Goal: Task Accomplishment & Management: Complete application form

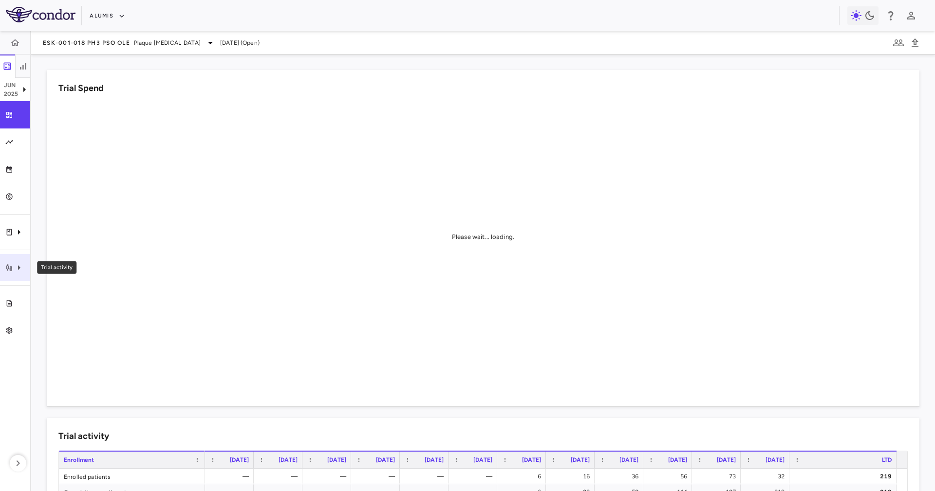
click at [19, 267] on icon "Trial activity" at bounding box center [19, 267] width 2 height 5
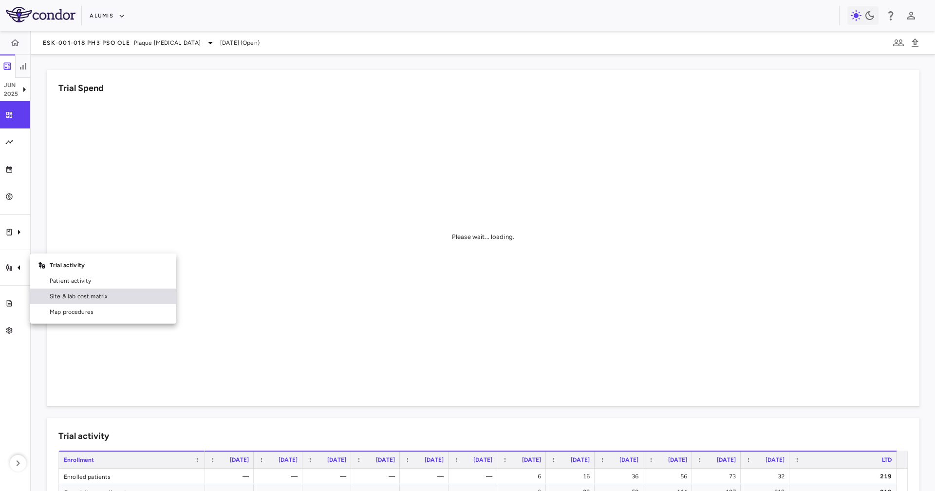
click at [66, 293] on span "Site & lab cost matrix" at bounding box center [109, 296] width 119 height 9
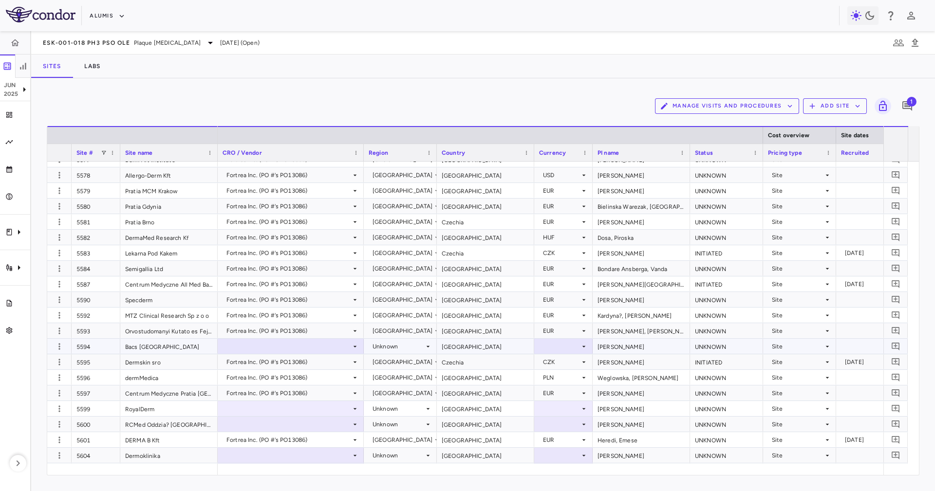
scroll to position [3797, 0]
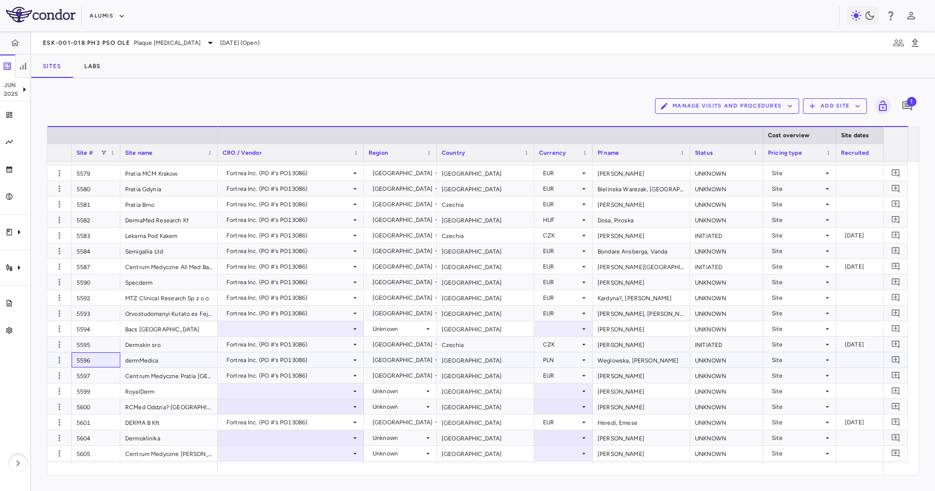
click at [100, 327] on div "5596" at bounding box center [96, 359] width 49 height 15
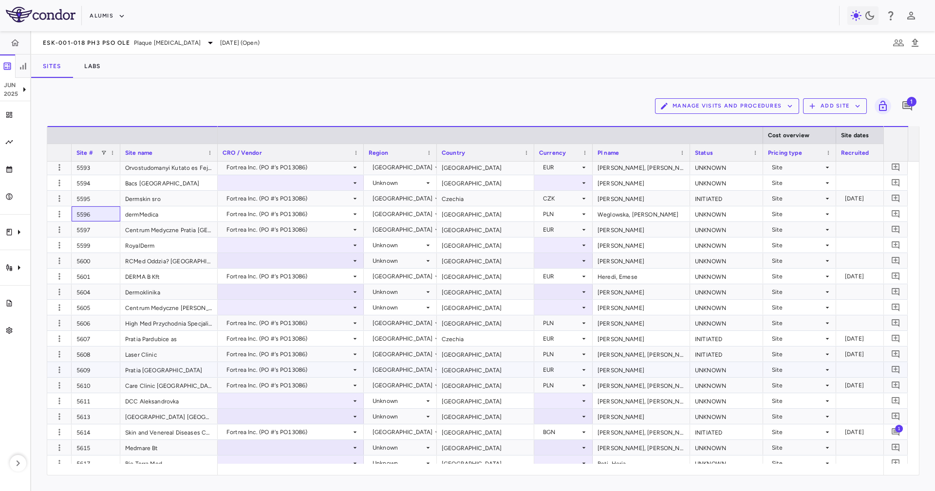
scroll to position [4016, 0]
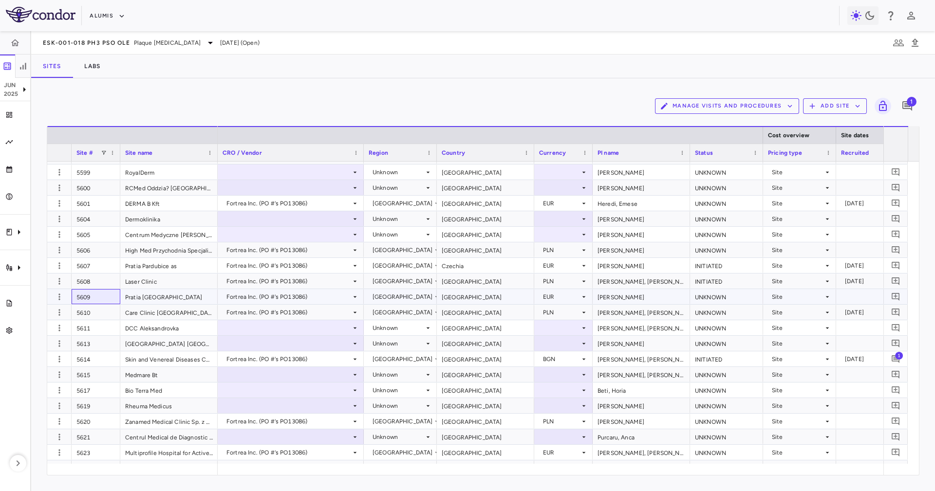
click at [105, 303] on div "5609" at bounding box center [96, 296] width 49 height 15
click at [103, 310] on div "5610" at bounding box center [96, 312] width 49 height 15
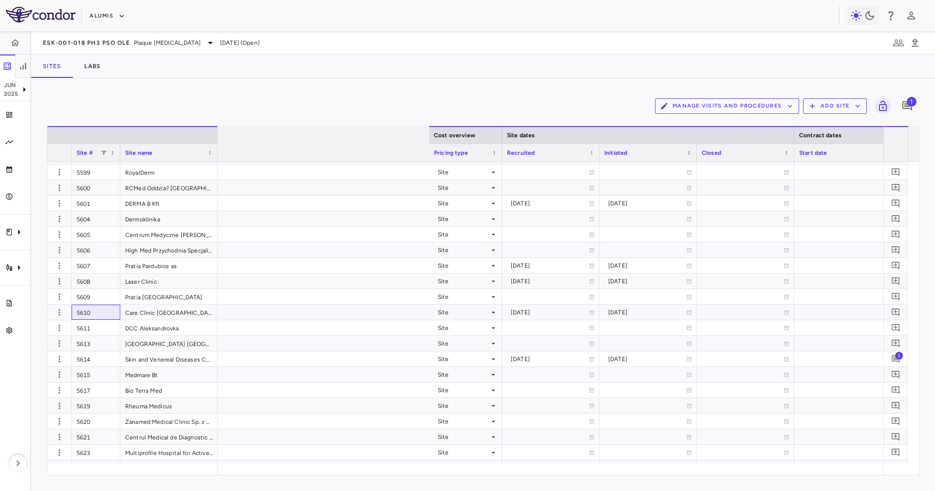
scroll to position [0, 0]
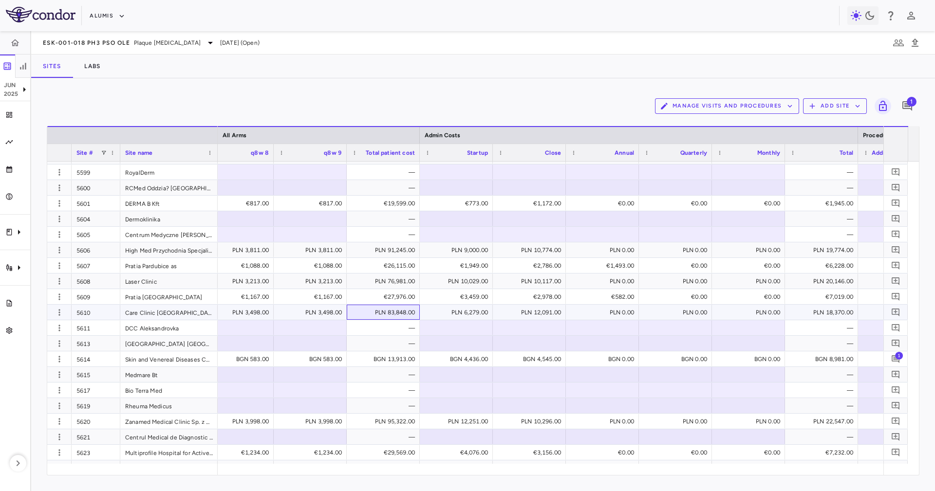
click at [386, 315] on div "PLN 83,848.00" at bounding box center [384, 313] width 59 height 16
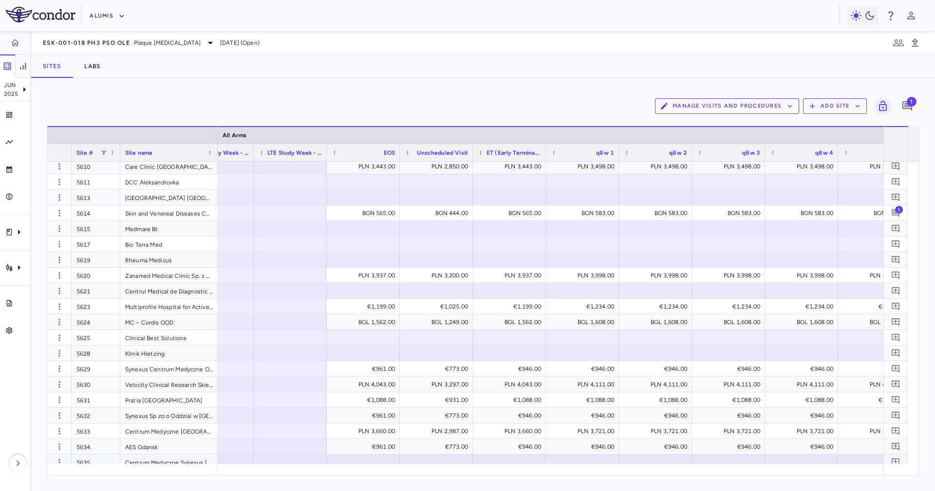
scroll to position [4235, 0]
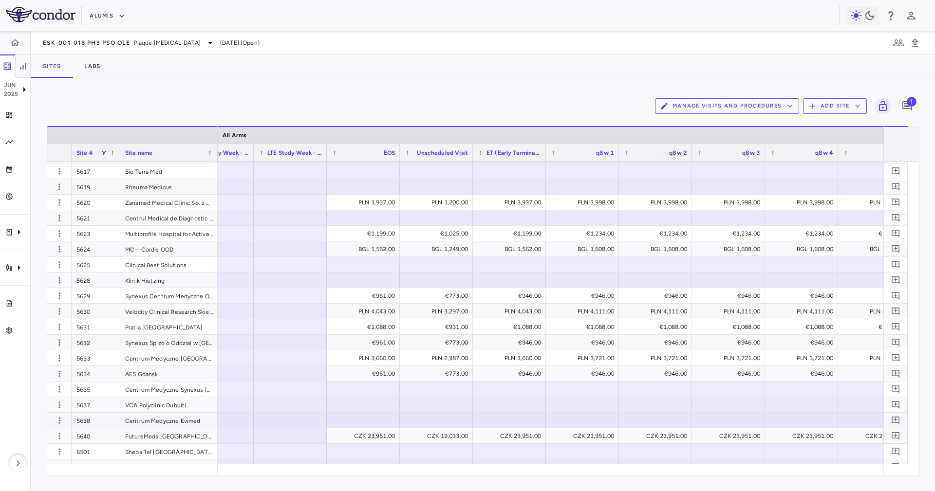
click at [102, 327] on div "5638" at bounding box center [96, 420] width 49 height 15
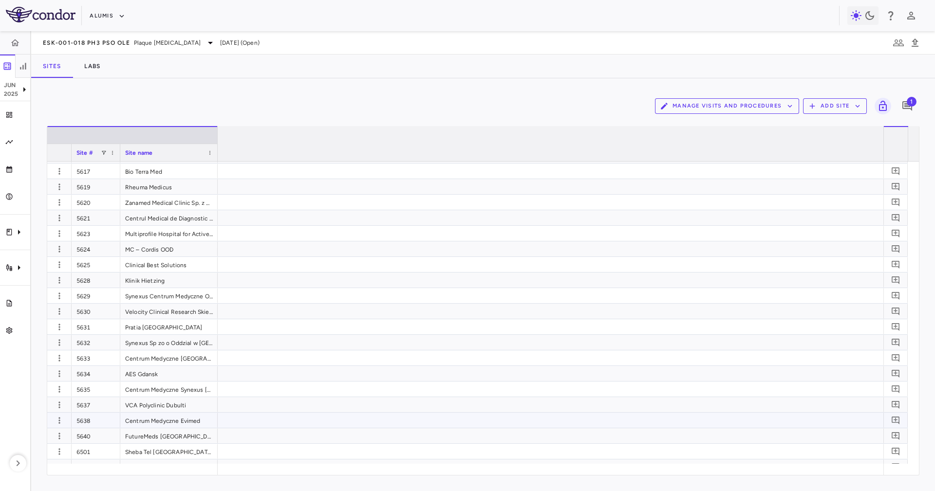
scroll to position [0, 0]
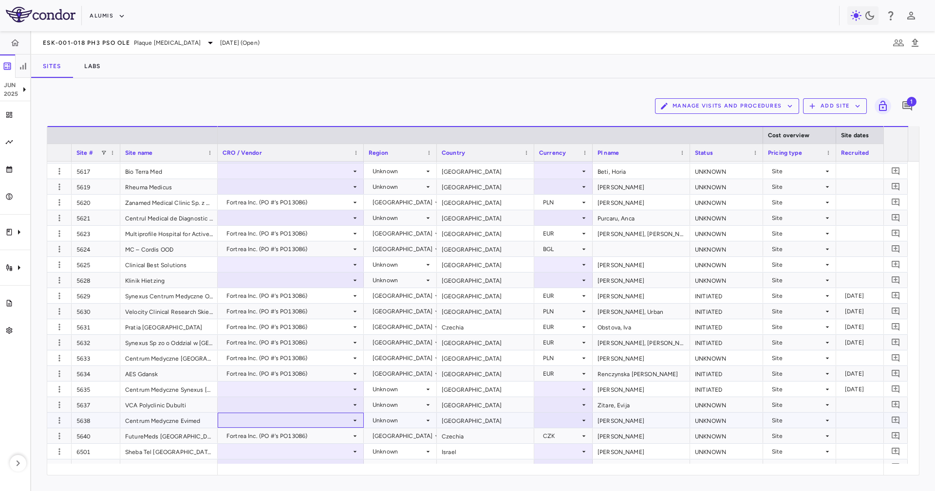
click at [311, 327] on div at bounding box center [290, 420] width 136 height 14
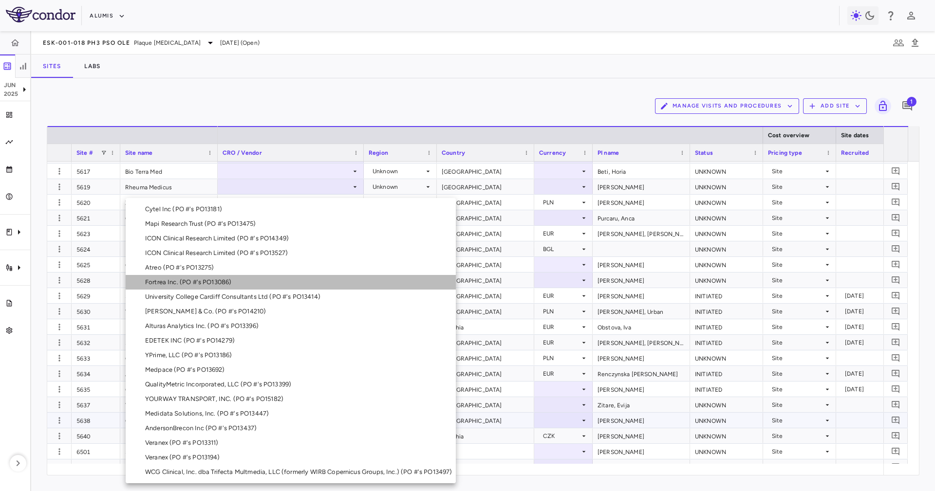
click at [257, 279] on li "Fortrea Inc. (PO #'s PO13086)" at bounding box center [291, 282] width 330 height 15
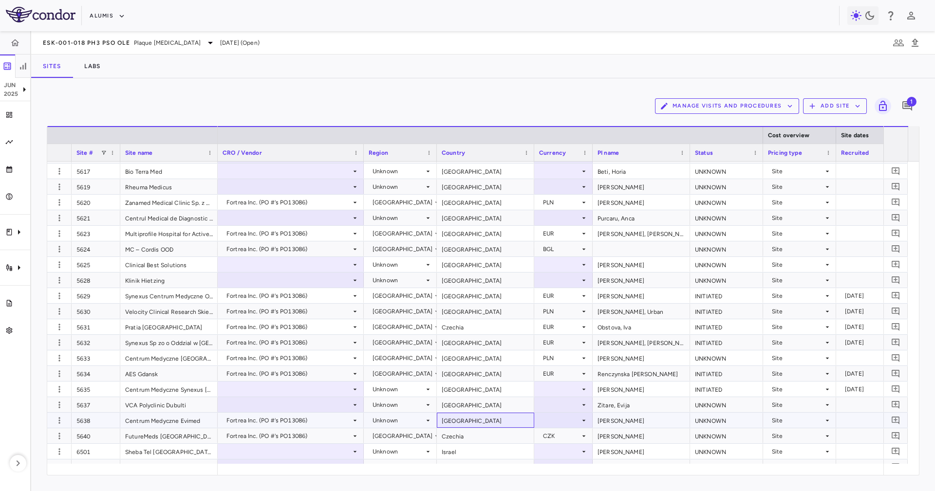
click at [451, 327] on div "[GEOGRAPHIC_DATA]" at bounding box center [485, 420] width 97 height 15
click at [408, 327] on div "Unknown" at bounding box center [398, 421] width 52 height 16
click at [459, 327] on div at bounding box center [467, 245] width 935 height 491
click at [434, 327] on div "Unknown" at bounding box center [400, 420] width 73 height 15
click at [449, 327] on div at bounding box center [467, 245] width 935 height 491
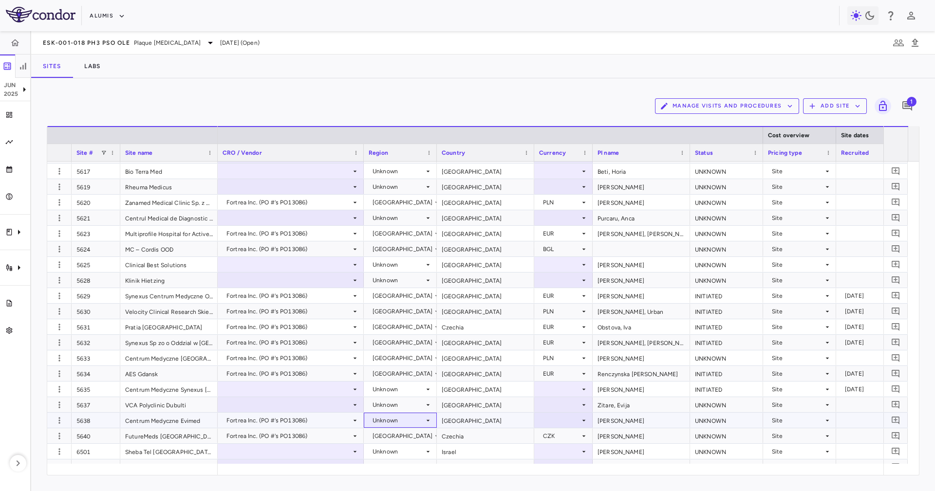
click at [419, 327] on div "Unknown" at bounding box center [398, 421] width 52 height 16
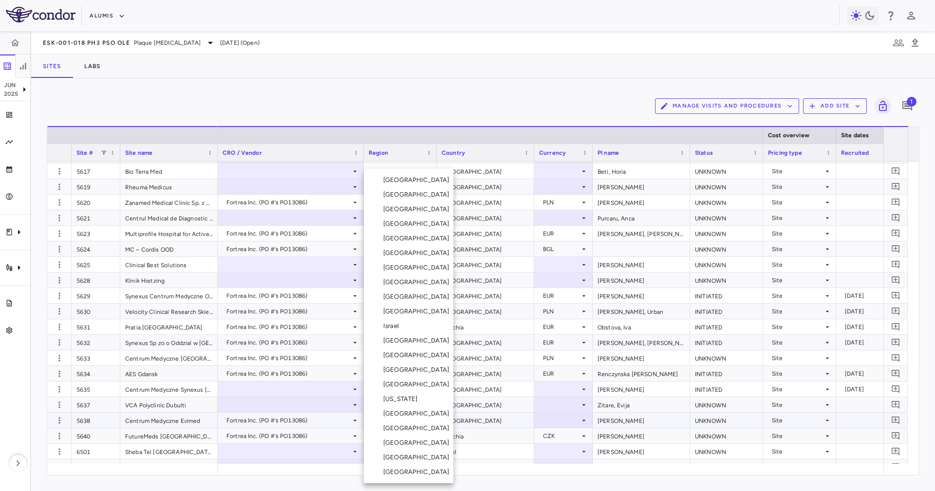
click at [418, 327] on li "[GEOGRAPHIC_DATA]" at bounding box center [409, 370] width 90 height 15
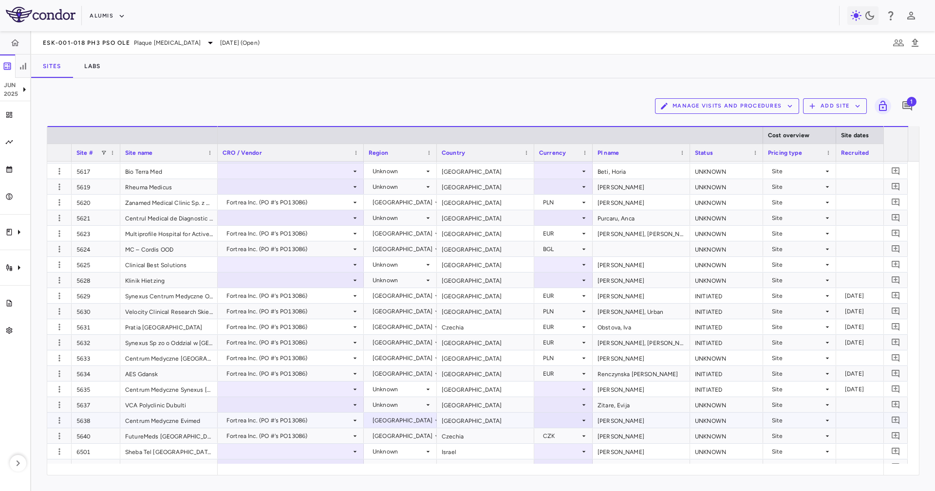
click at [506, 327] on div "[GEOGRAPHIC_DATA]" at bounding box center [485, 420] width 97 height 15
click at [66, 327] on div at bounding box center [59, 420] width 24 height 15
click at [569, 327] on div "CZK" at bounding box center [561, 436] width 37 height 16
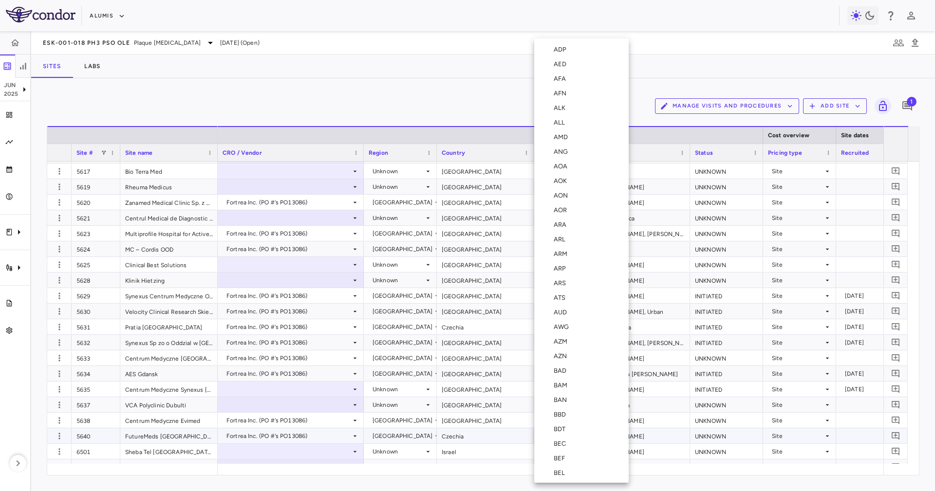
scroll to position [914, 0]
drag, startPoint x: 425, startPoint y: 408, endPoint x: 481, endPoint y: 417, distance: 56.6
click at [425, 327] on div at bounding box center [467, 245] width 935 height 491
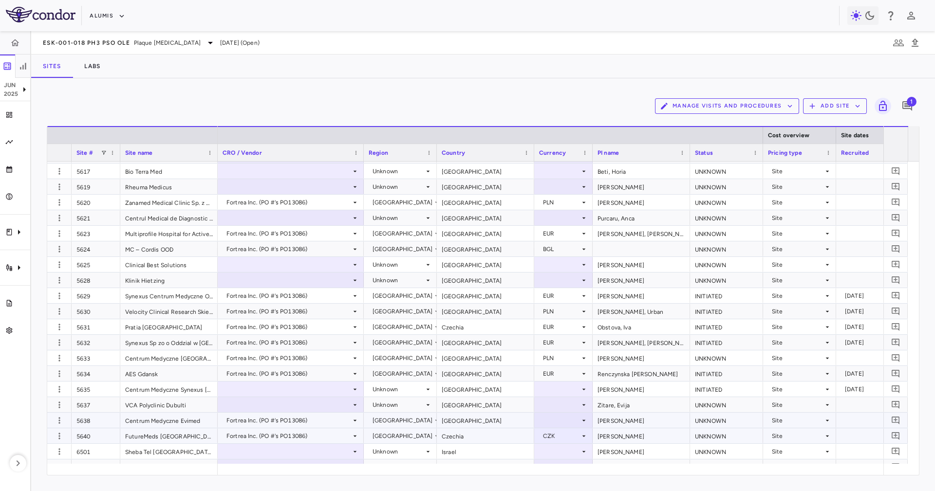
click at [552, 327] on div at bounding box center [563, 420] width 49 height 14
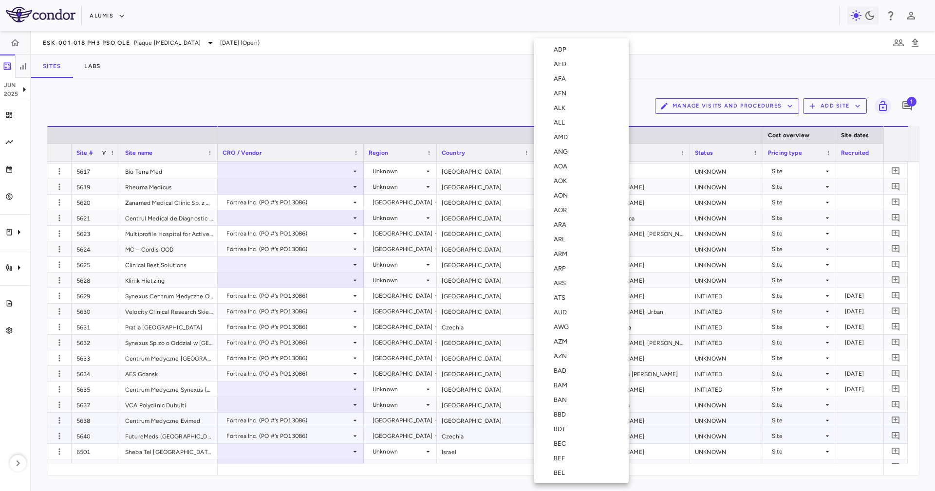
scroll to position [2637, 0]
click at [559, 327] on div "PLN" at bounding box center [562, 363] width 16 height 9
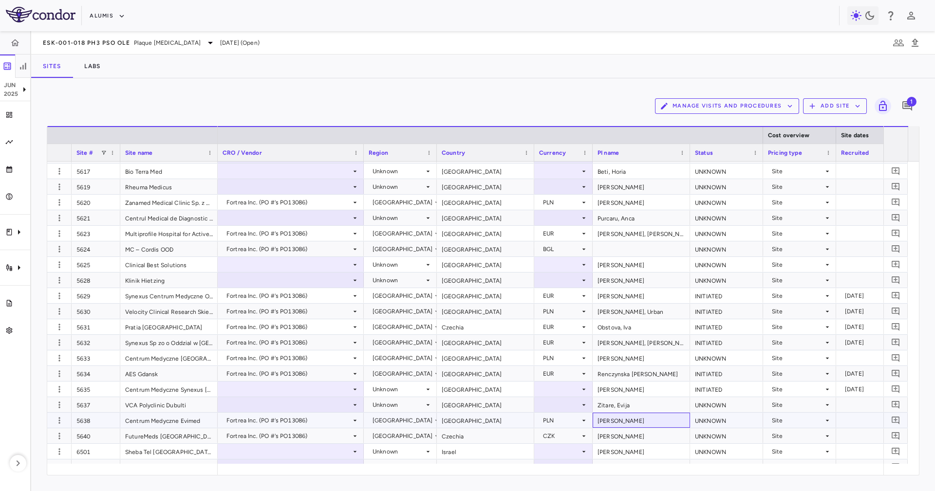
click at [605, 327] on div "[PERSON_NAME]" at bounding box center [640, 420] width 97 height 15
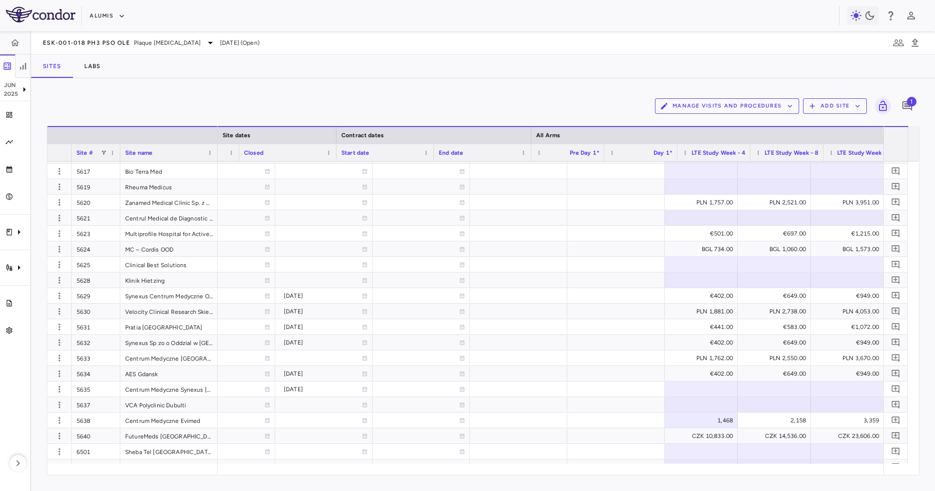
scroll to position [0, 792]
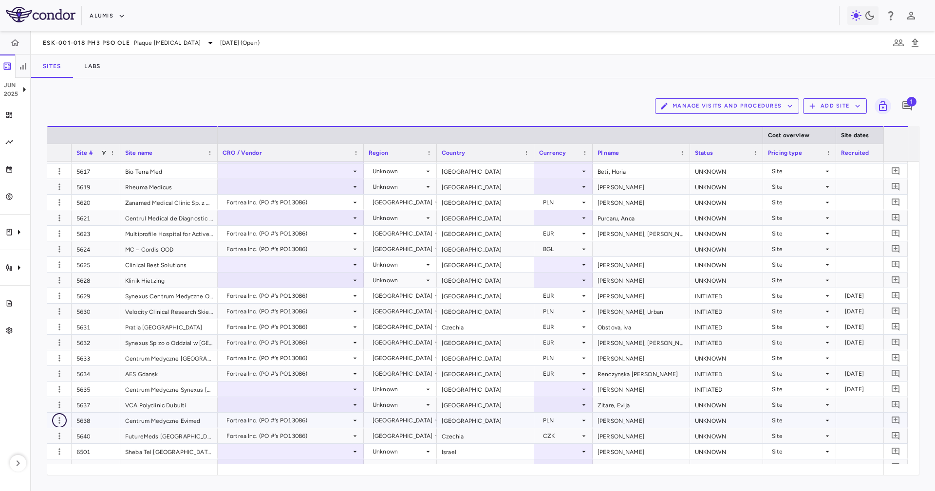
click at [55, 327] on icon "button" at bounding box center [60, 421] width 10 height 10
click at [62, 327] on div "Edit site" at bounding box center [45, 458] width 91 height 18
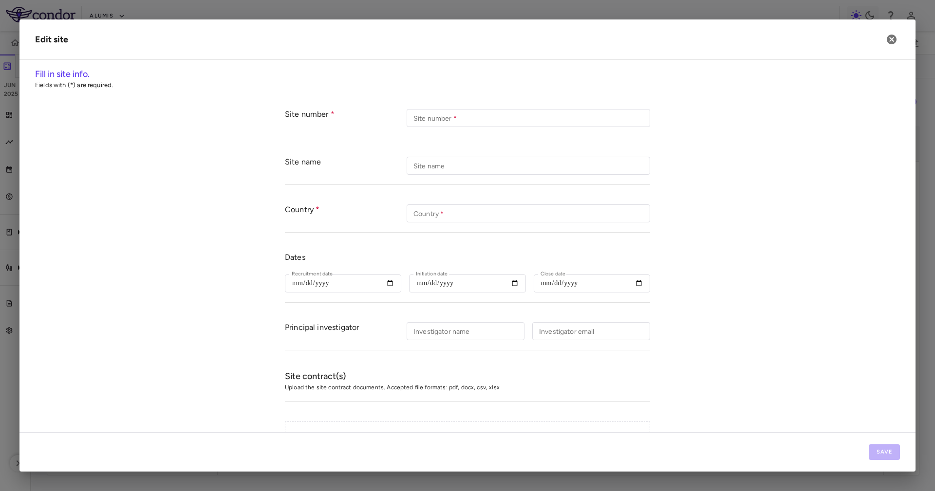
type input "****"
type input "**********"
type input "******"
type input "**********"
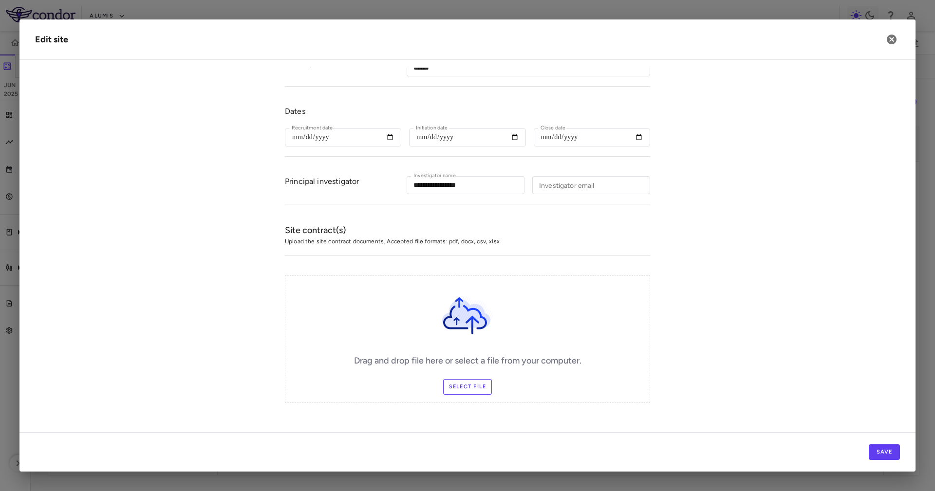
click at [469, 327] on label "Select file" at bounding box center [467, 387] width 49 height 16
click at [0, 0] on input "Select file" at bounding box center [0, 0] width 0 height 0
click at [471, 327] on label "Change Files" at bounding box center [467, 387] width 57 height 16
click at [0, 0] on input "Change Files" at bounding box center [0, 0] width 0 height 0
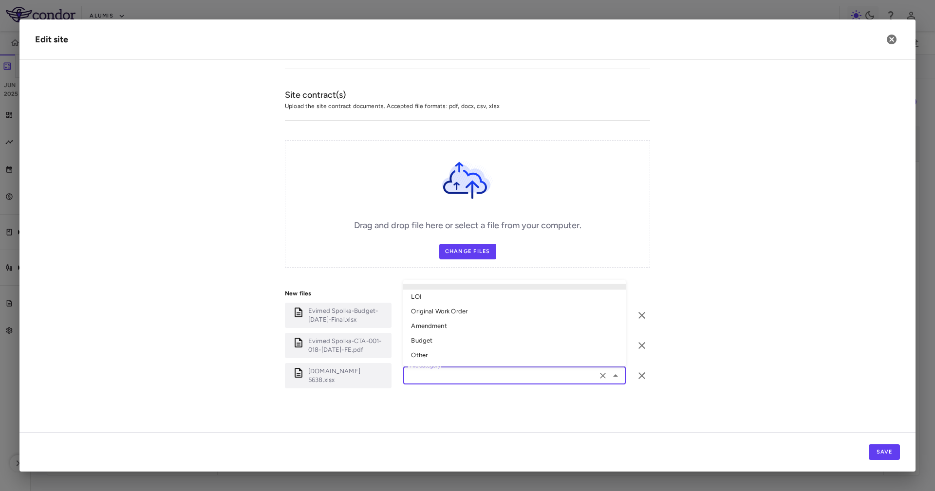
click at [451, 327] on input "File category" at bounding box center [500, 375] width 188 height 12
click at [453, 327] on li "Other" at bounding box center [514, 356] width 222 height 15
type input "*****"
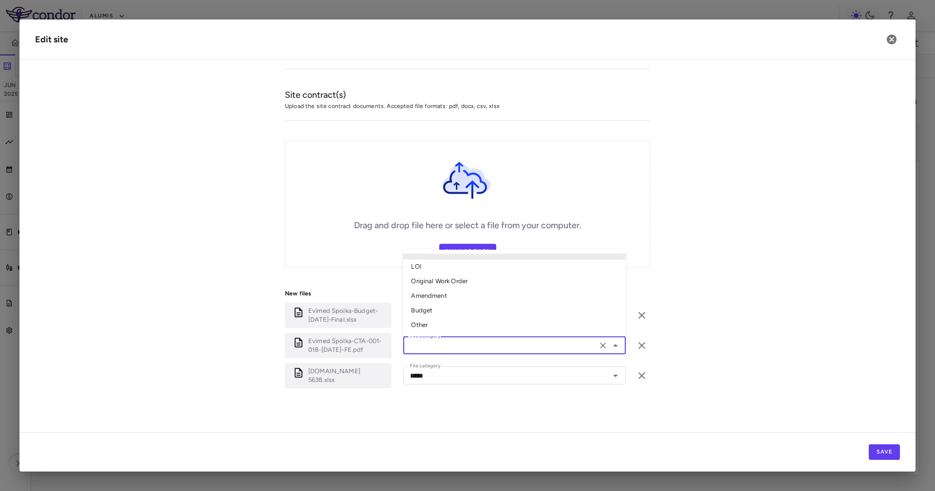
click at [451, 327] on input "File category" at bounding box center [500, 345] width 188 height 12
click at [472, 276] on li "Original Work Order" at bounding box center [514, 282] width 222 height 15
type input "**********"
click at [469, 314] on input "File category" at bounding box center [500, 315] width 188 height 12
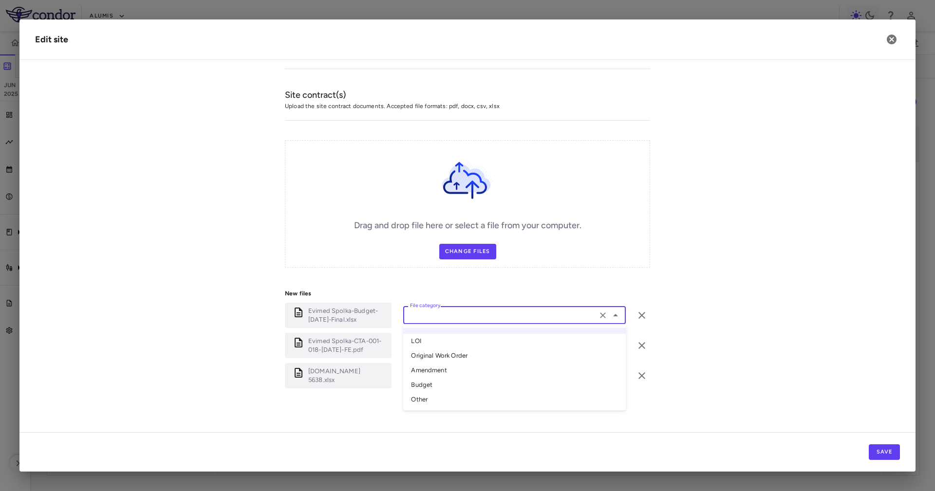
click at [450, 327] on li "Budget" at bounding box center [514, 385] width 222 height 15
type input "******"
click at [443, 327] on div "**********" at bounding box center [467, 341] width 365 height 124
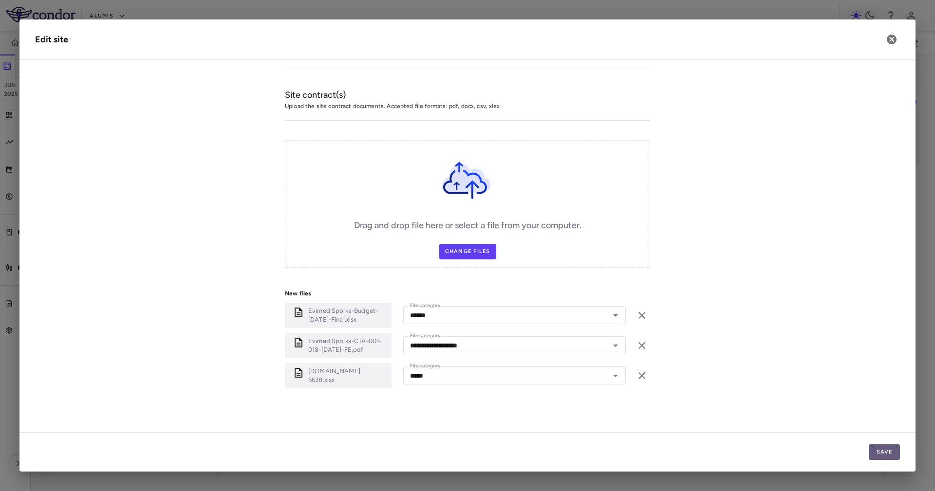
click at [623, 327] on button "Save" at bounding box center [883, 452] width 31 height 16
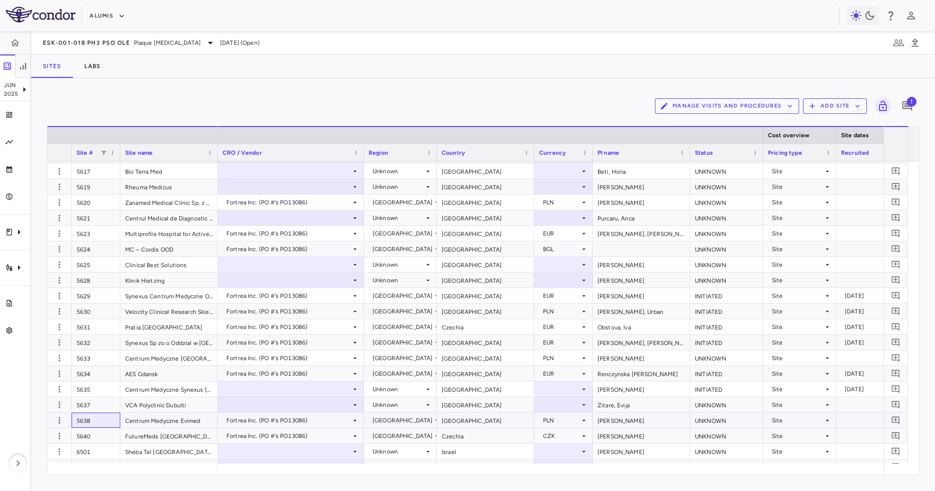
click at [91, 327] on div "5638" at bounding box center [96, 420] width 49 height 15
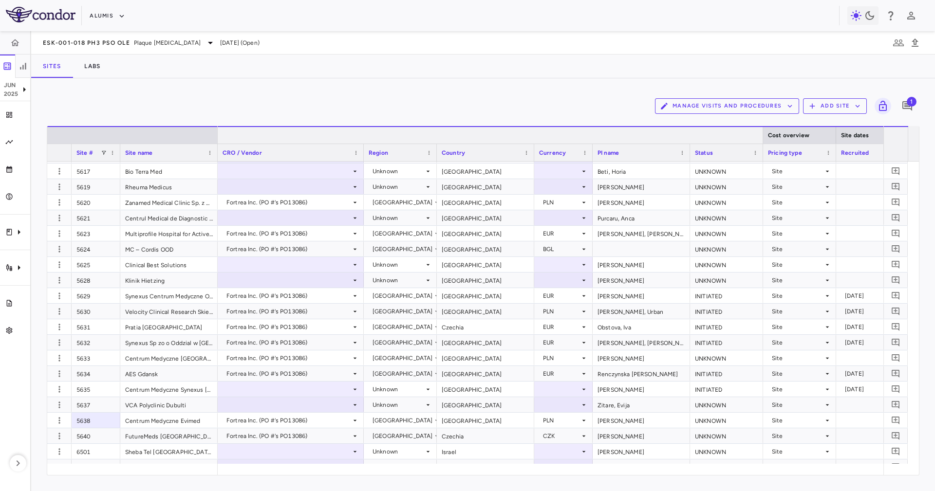
click at [623, 132] on div at bounding box center [762, 135] width 4 height 17
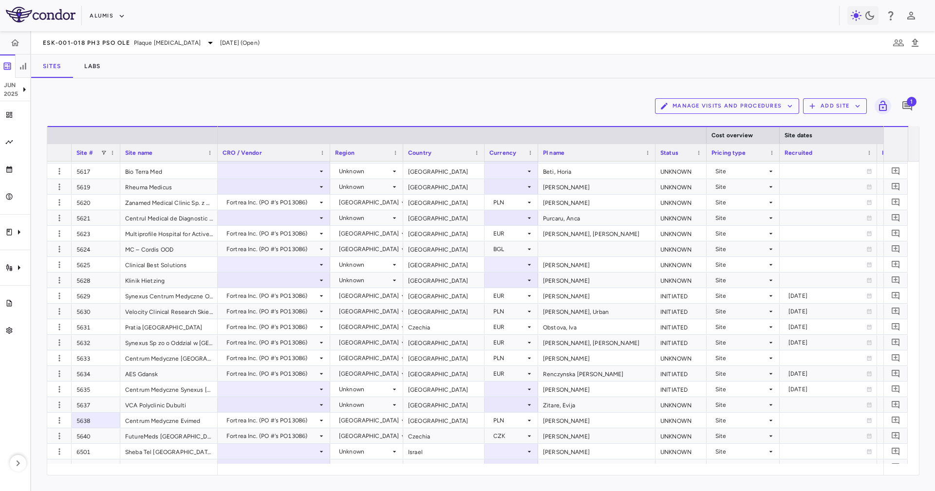
drag, startPoint x: 263, startPoint y: 479, endPoint x: 280, endPoint y: 478, distance: 17.1
click at [280, 327] on div "Manage Visits and Procedures Add Site 1 Drag here to set row groups Drag here t…" at bounding box center [483, 284] width 904 height 413
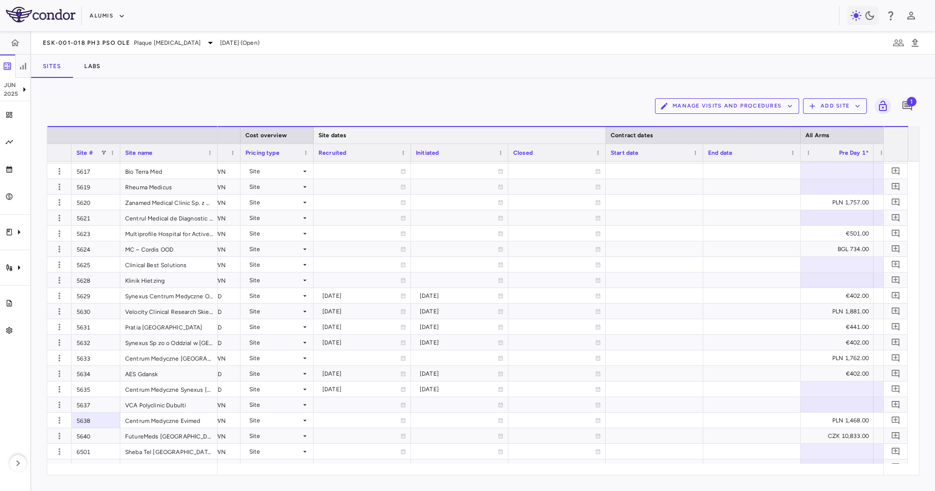
click at [606, 136] on div at bounding box center [605, 135] width 4 height 17
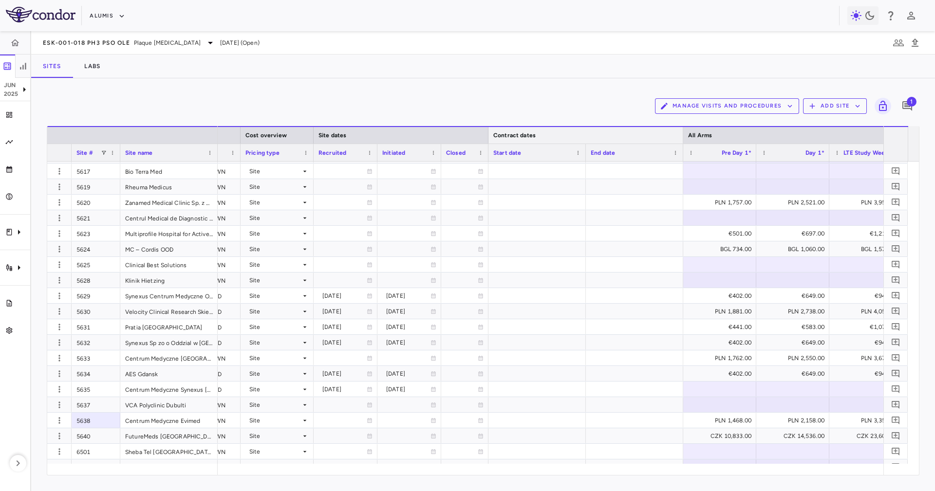
click at [623, 134] on div at bounding box center [683, 135] width 4 height 17
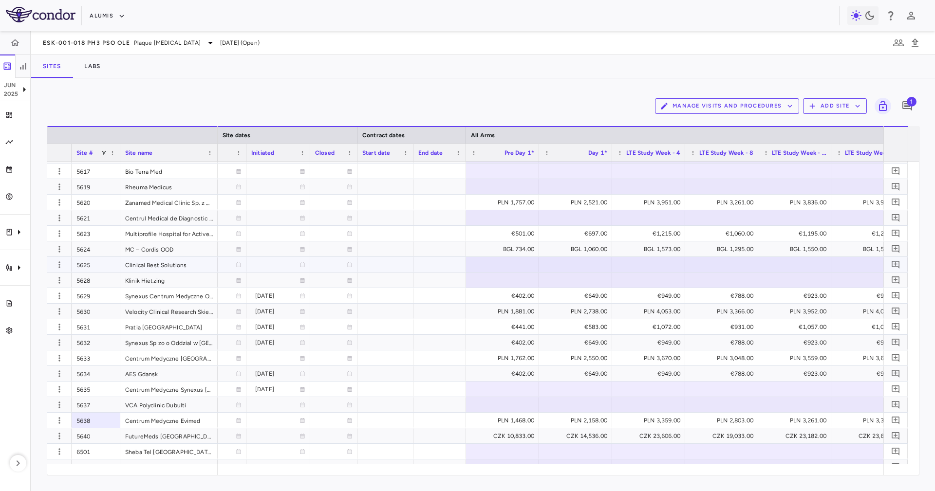
scroll to position [4162, 0]
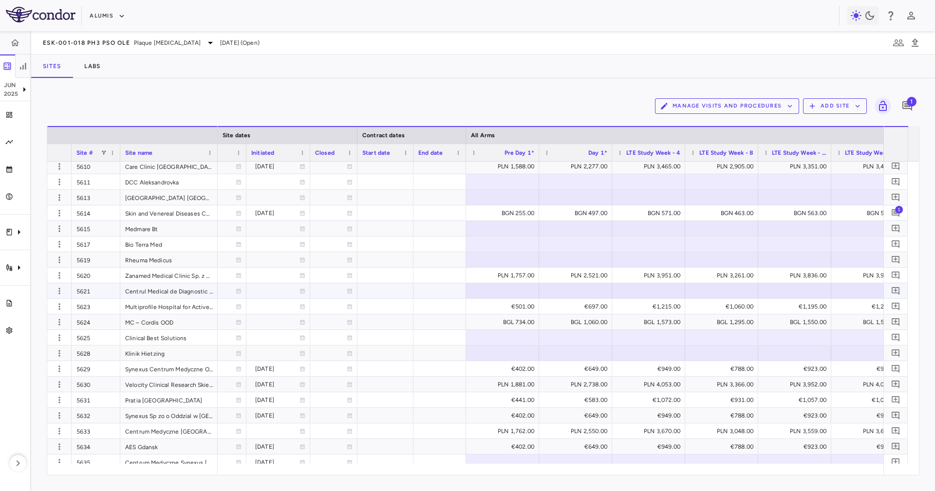
click at [94, 291] on div "5621" at bounding box center [96, 290] width 49 height 15
click at [623, 109] on button "Add Site" at bounding box center [835, 106] width 64 height 16
click at [623, 145] on li "Add new site" at bounding box center [837, 143] width 53 height 15
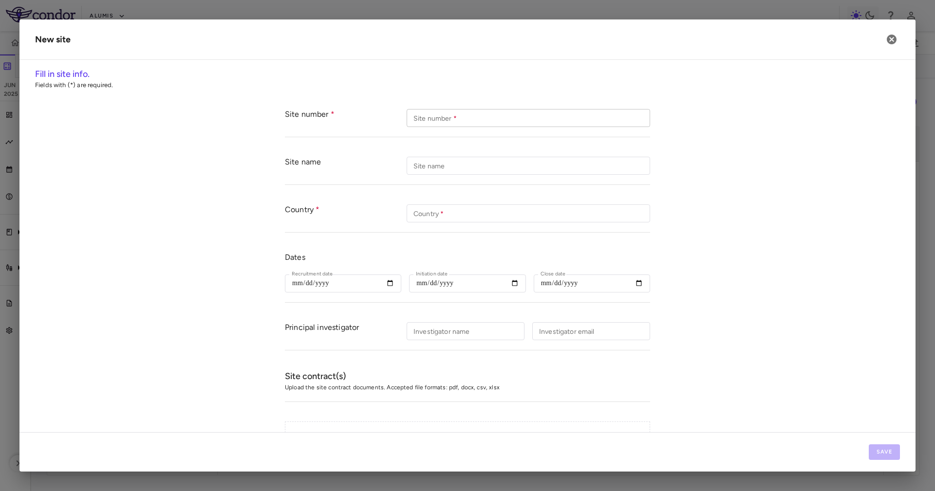
click at [455, 117] on input "Site number   *" at bounding box center [527, 118] width 243 height 18
type input "****"
click at [492, 166] on input "Site name" at bounding box center [527, 166] width 243 height 18
paste input "**********"
type input "**********"
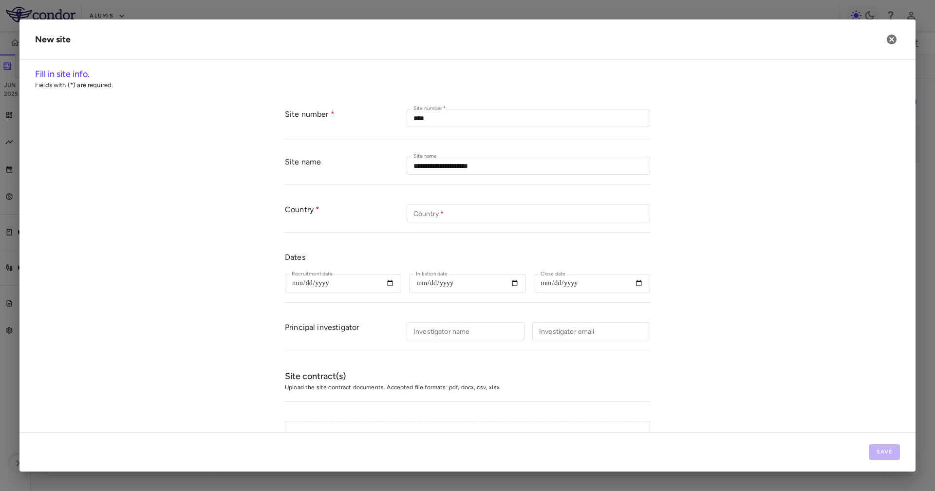
click at [434, 201] on div "Country Country   * Country   *" at bounding box center [467, 214] width 365 height 38
click at [434, 208] on input "Country   *" at bounding box center [527, 213] width 243 height 18
paste input "*******"
type input "*******"
click at [479, 324] on input "Investigator name" at bounding box center [465, 331] width 118 height 18
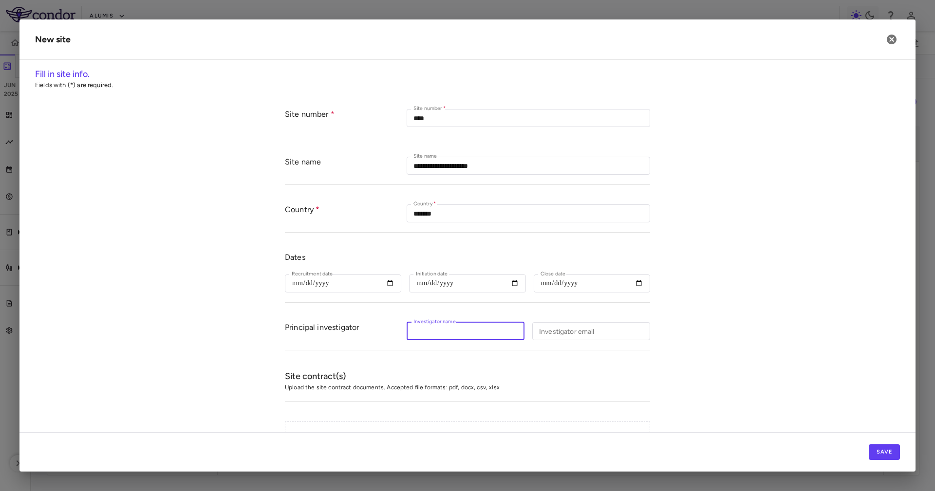
paste input "**********"
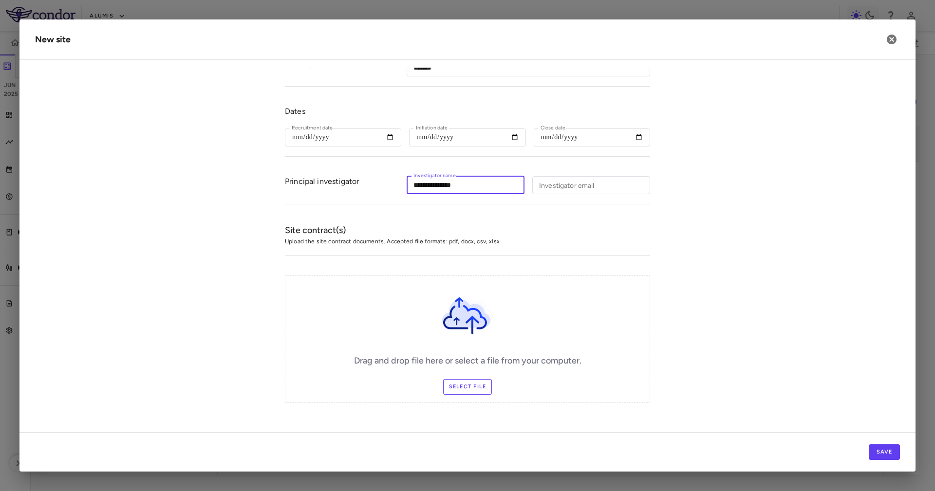
type input "**********"
click at [470, 327] on label "Select file" at bounding box center [467, 387] width 49 height 16
click at [0, 0] on input "Select file" at bounding box center [0, 0] width 0 height 0
click at [463, 327] on label "Change Files" at bounding box center [467, 387] width 57 height 16
click at [0, 0] on input "Change Files" at bounding box center [0, 0] width 0 height 0
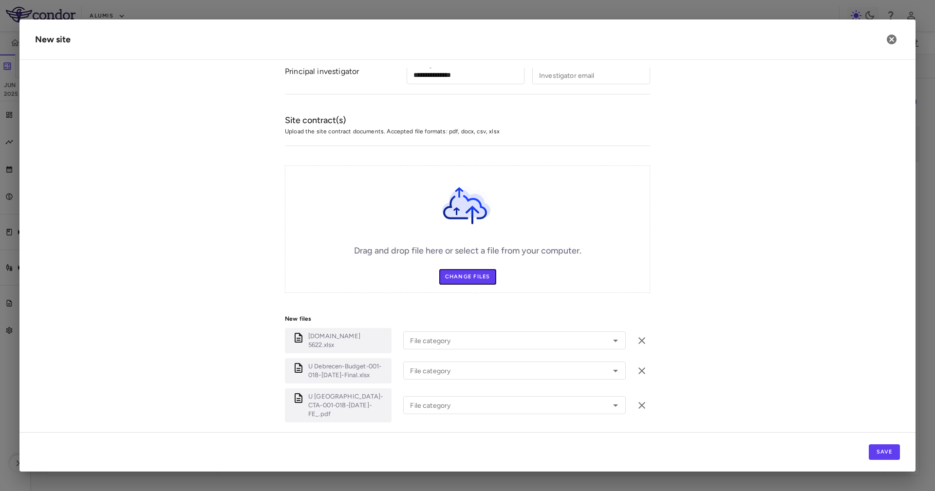
scroll to position [281, 0]
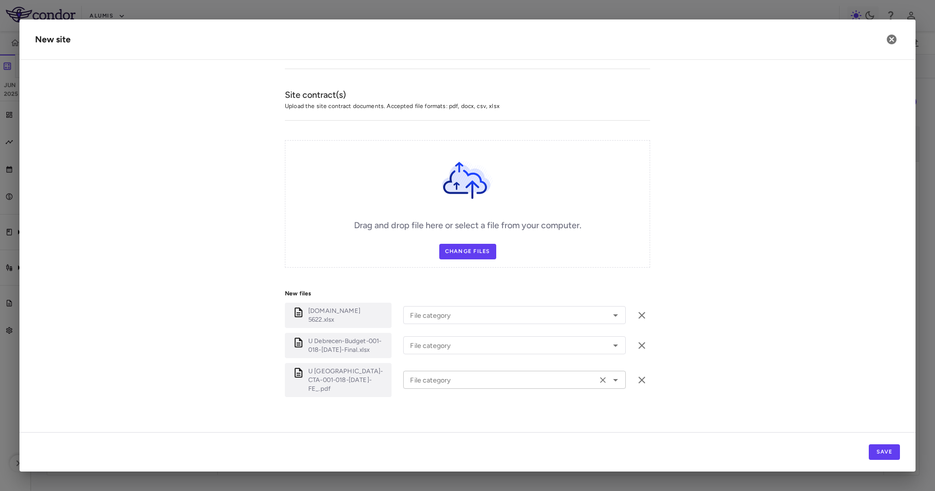
click at [448, 327] on input "File category" at bounding box center [500, 380] width 188 height 12
click at [454, 310] on li "Original Work Order" at bounding box center [514, 316] width 222 height 15
type input "**********"
click at [448, 327] on div "File category" at bounding box center [514, 345] width 222 height 18
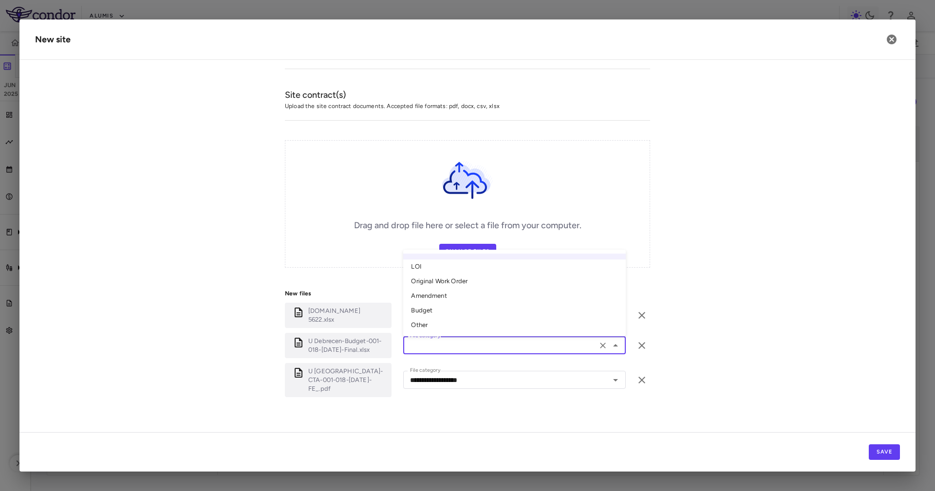
drag, startPoint x: 451, startPoint y: 301, endPoint x: 453, endPoint y: 309, distance: 8.4
click at [453, 309] on ul "LOI Original Work Order Amendment Budget Other" at bounding box center [514, 293] width 222 height 87
click at [453, 309] on li "Budget" at bounding box center [514, 311] width 222 height 15
type input "******"
click at [453, 306] on div "File category" at bounding box center [514, 315] width 222 height 18
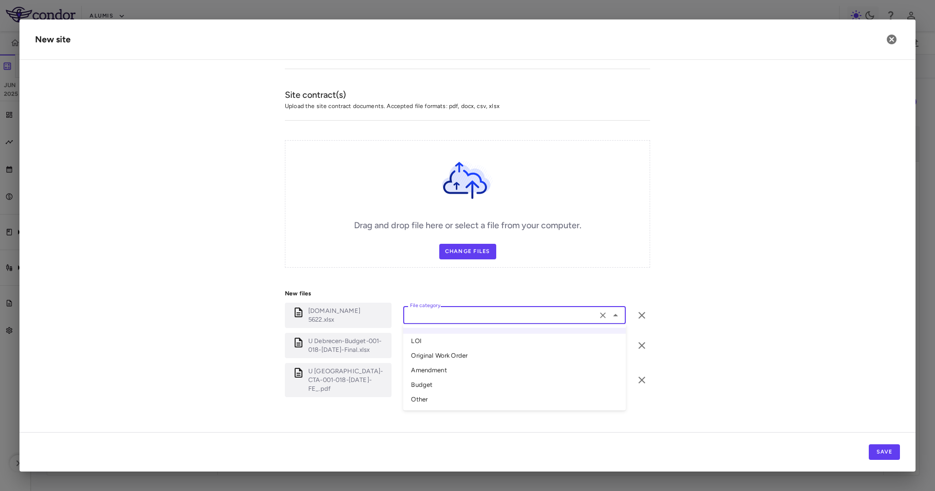
click at [442, 327] on li "Other" at bounding box center [514, 399] width 222 height 15
type input "*****"
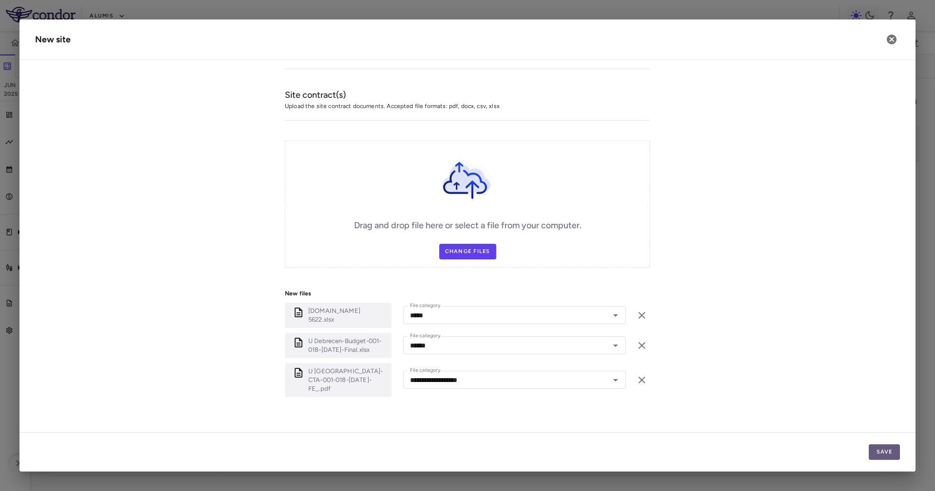
click at [623, 327] on button "Save" at bounding box center [883, 452] width 31 height 16
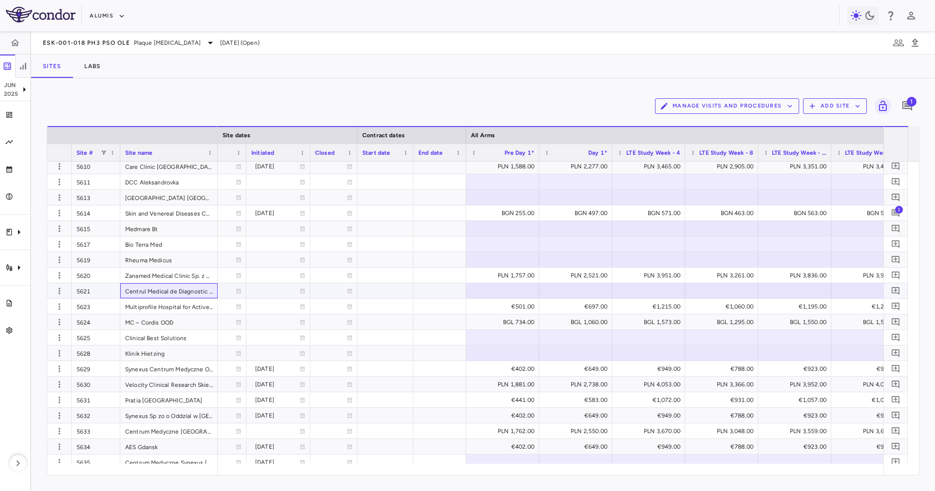
click at [158, 286] on div "Centrul Medical de Diagnostic si Tratament Ambulator NEOMED" at bounding box center [168, 290] width 97 height 15
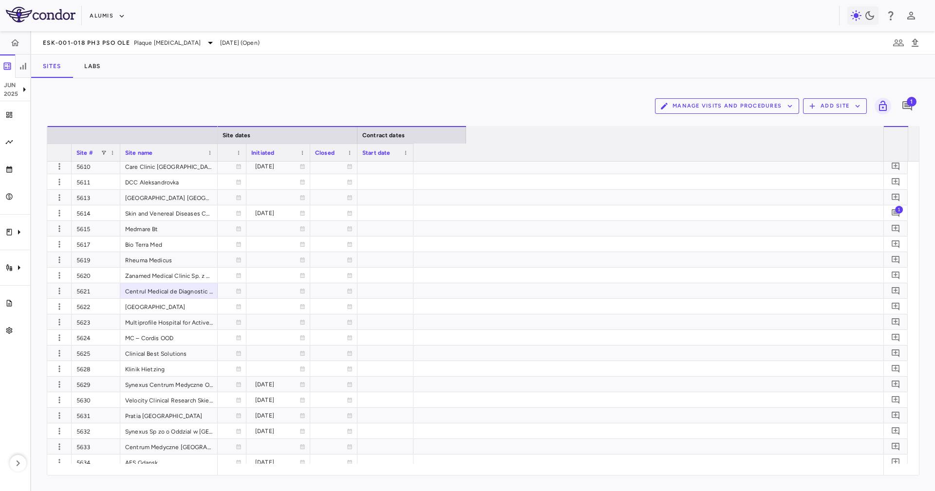
scroll to position [0, 0]
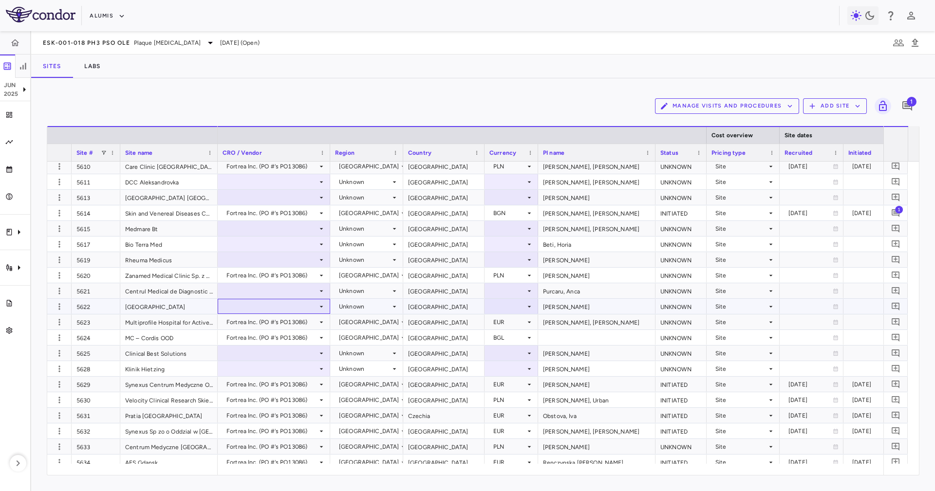
click at [258, 306] on div at bounding box center [273, 306] width 103 height 14
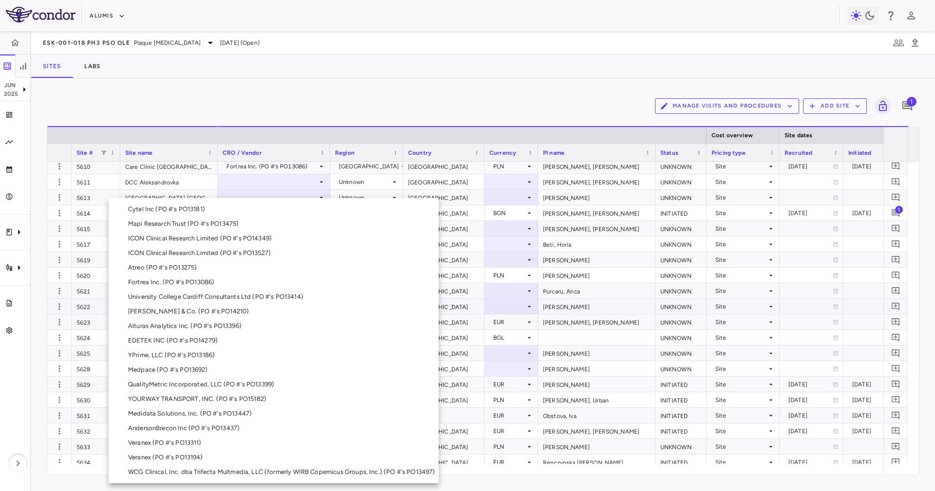
click at [243, 283] on li "Fortrea Inc. (PO #'s PO13086)" at bounding box center [274, 282] width 330 height 15
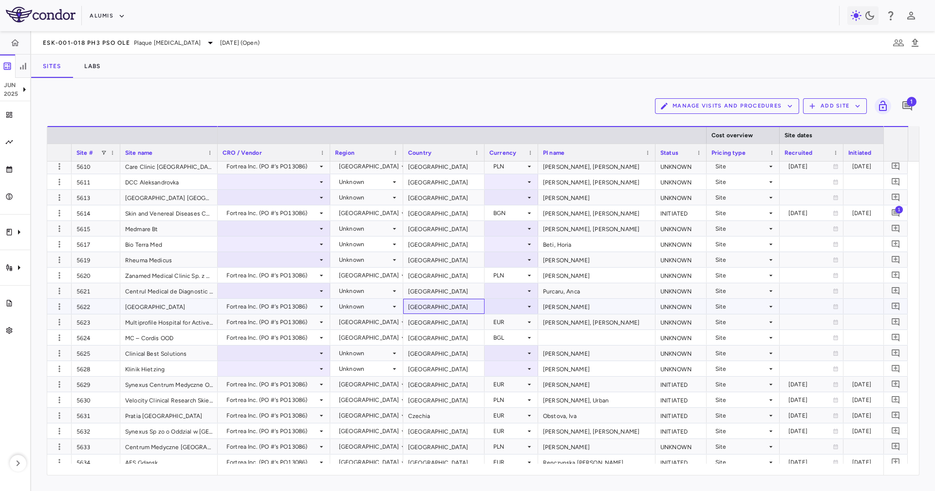
click at [420, 310] on div "[GEOGRAPHIC_DATA]" at bounding box center [443, 306] width 81 height 15
click at [367, 309] on div "Unknown" at bounding box center [365, 307] width 52 height 16
click at [450, 305] on div at bounding box center [467, 245] width 935 height 491
click at [502, 305] on div at bounding box center [511, 306] width 44 height 14
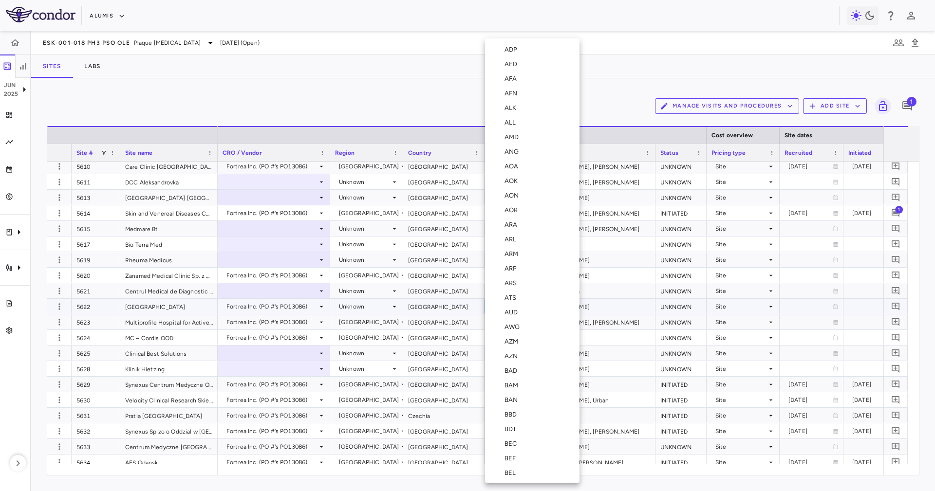
scroll to position [1015, 0]
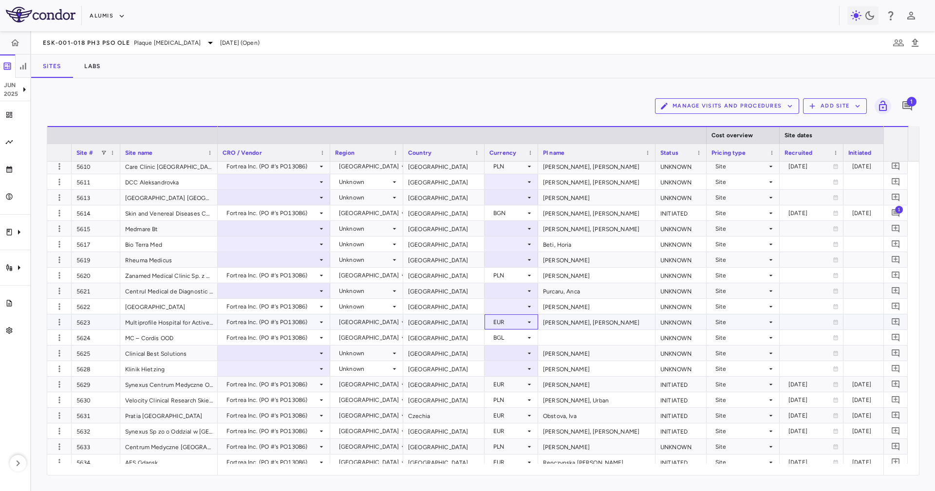
click at [508, 314] on div "EUR" at bounding box center [509, 322] width 32 height 16
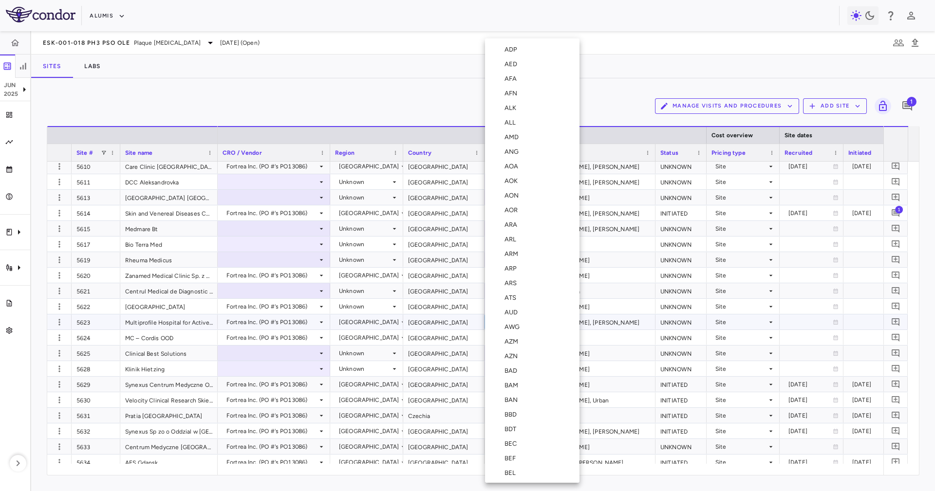
scroll to position [1147, 0]
click at [435, 320] on div at bounding box center [467, 245] width 935 height 491
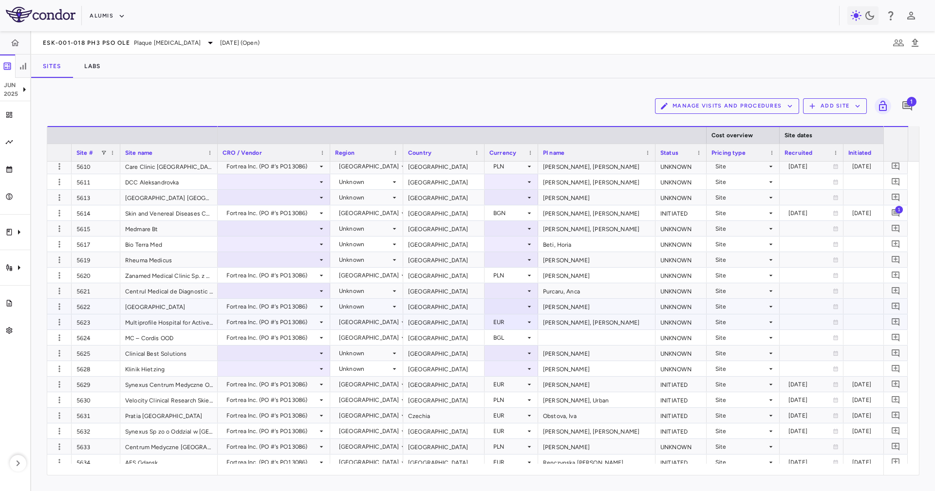
click at [488, 300] on div at bounding box center [511, 306] width 54 height 15
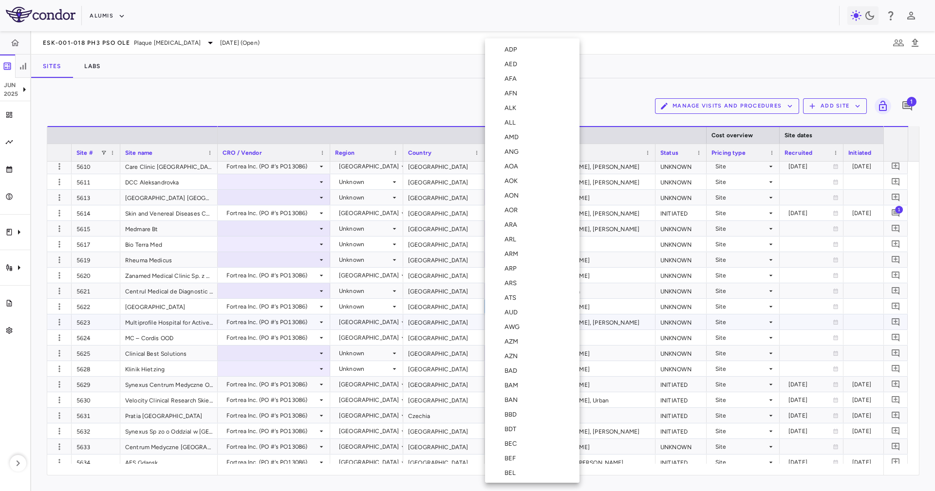
scroll to position [1015, 0]
click at [514, 327] on div "EUR" at bounding box center [512, 392] width 16 height 9
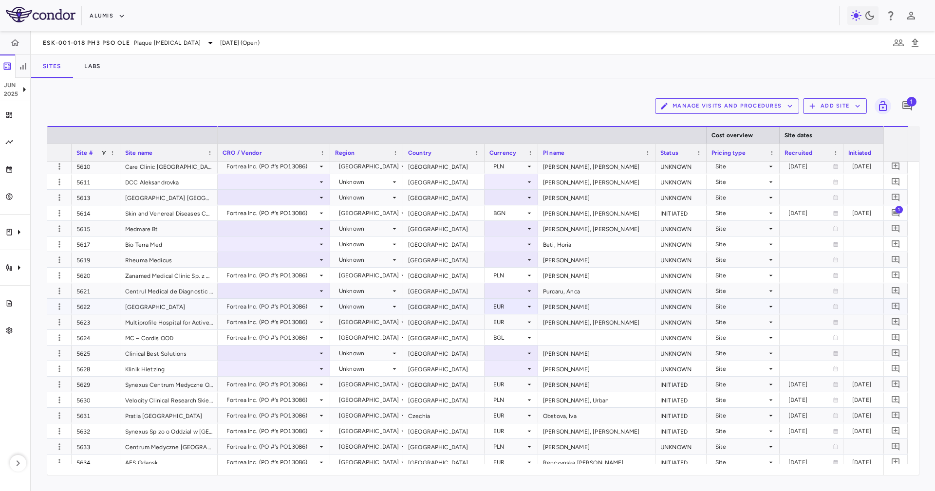
click at [394, 304] on icon at bounding box center [394, 307] width 8 height 8
click at [381, 312] on div "Unknown" at bounding box center [365, 307] width 52 height 16
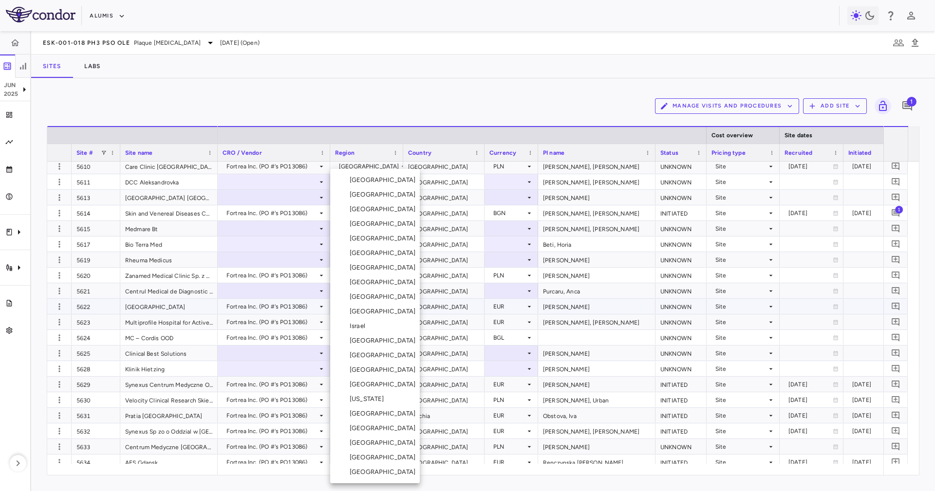
click at [379, 317] on li "[GEOGRAPHIC_DATA]" at bounding box center [375, 311] width 90 height 15
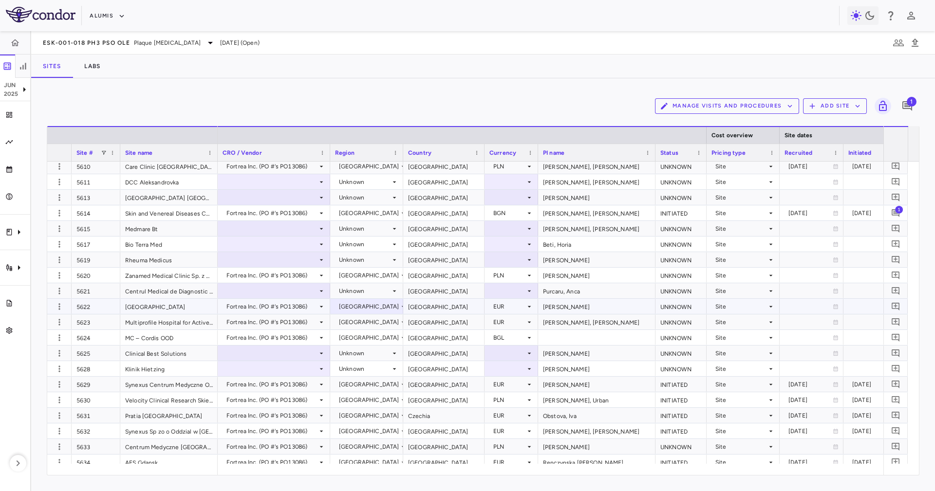
click at [412, 302] on div "[GEOGRAPHIC_DATA]" at bounding box center [443, 306] width 81 height 15
